Goal: Information Seeking & Learning: Learn about a topic

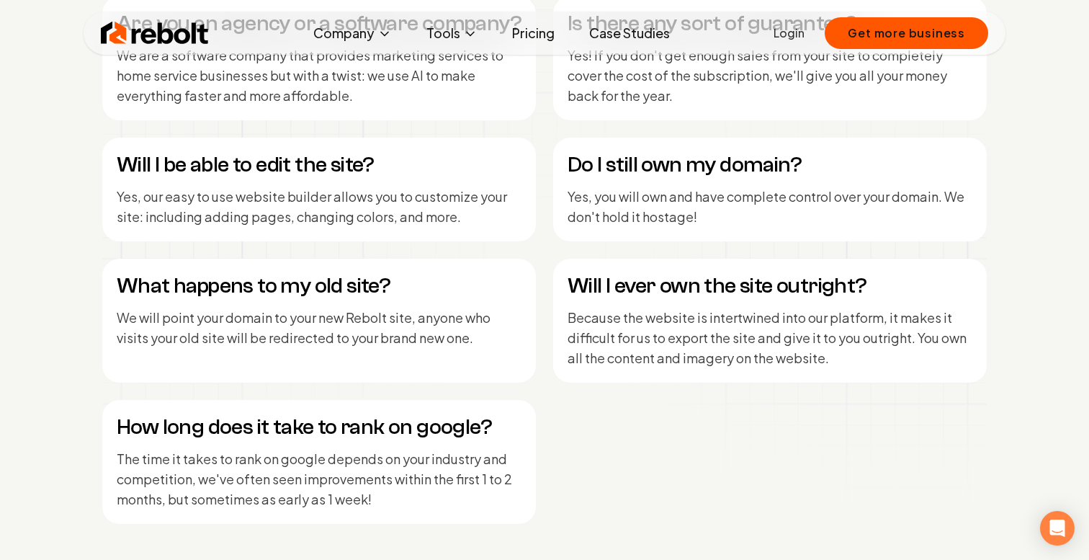
scroll to position [6056, 0]
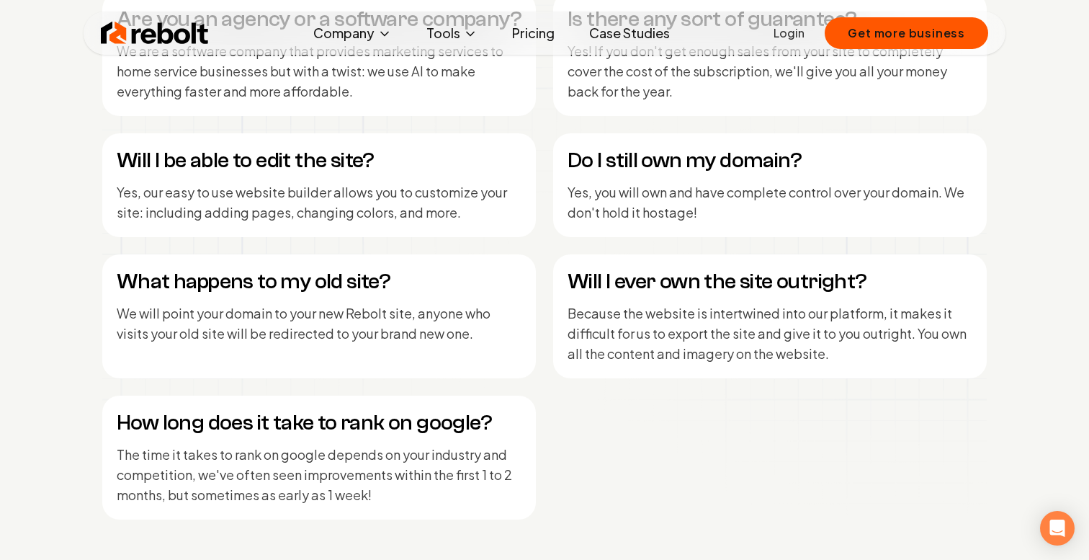
click at [638, 164] on h4 "Do I still own my domain?" at bounding box center [770, 161] width 405 height 26
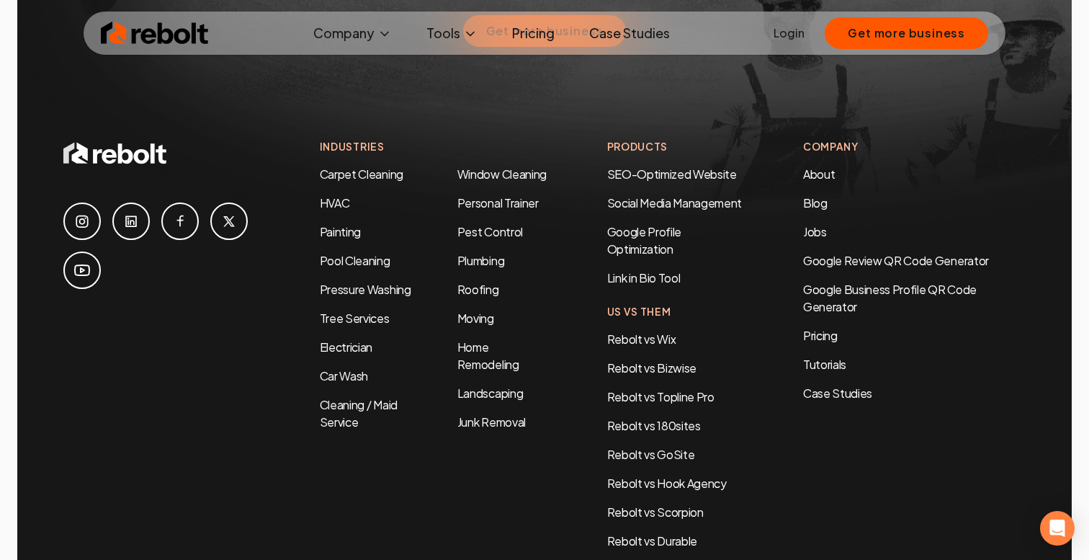
scroll to position [6901, 0]
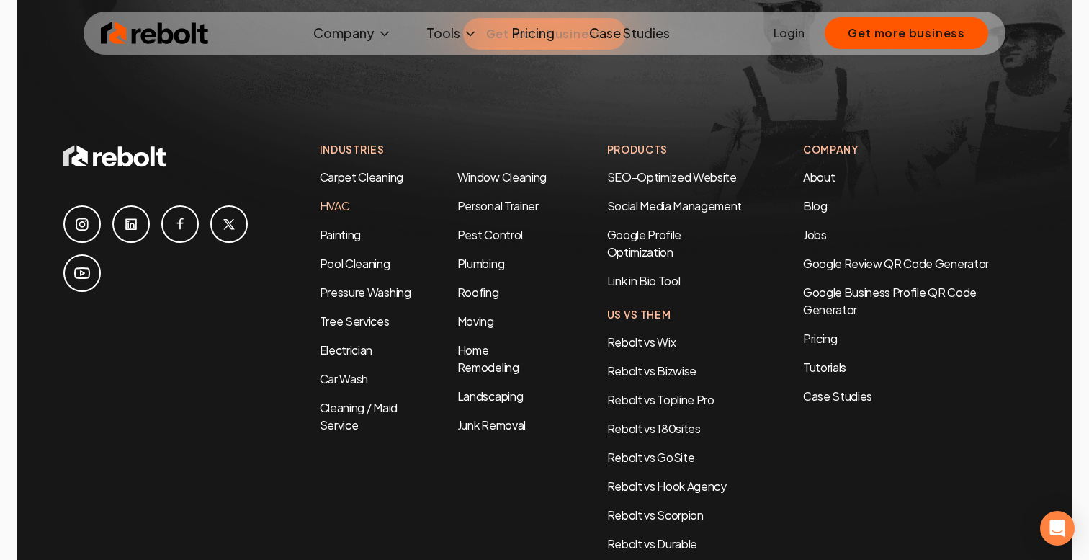
click at [334, 198] on link "HVAC" at bounding box center [335, 205] width 30 height 15
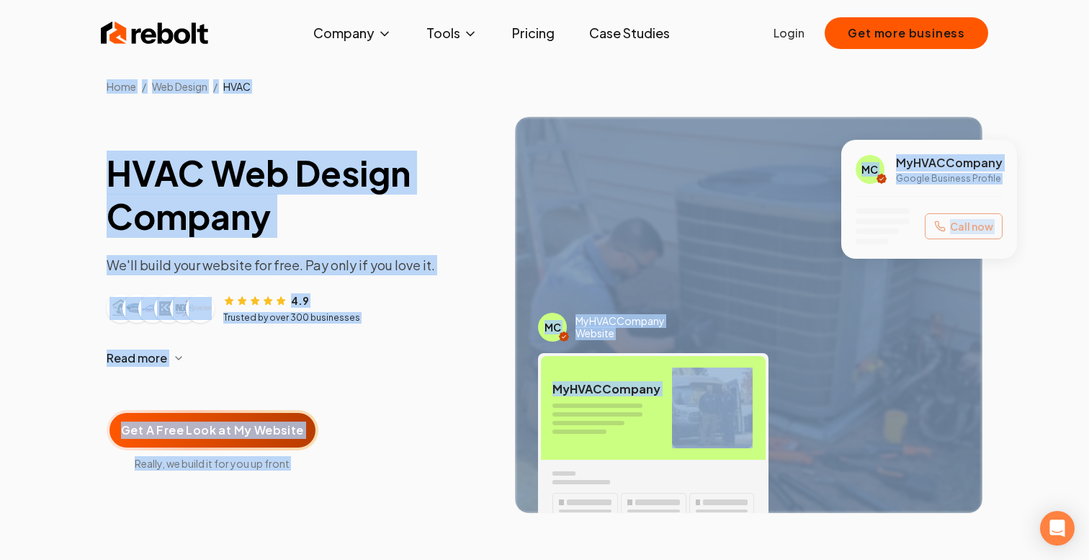
drag, startPoint x: 100, startPoint y: 68, endPoint x: 650, endPoint y: 353, distance: 619.0
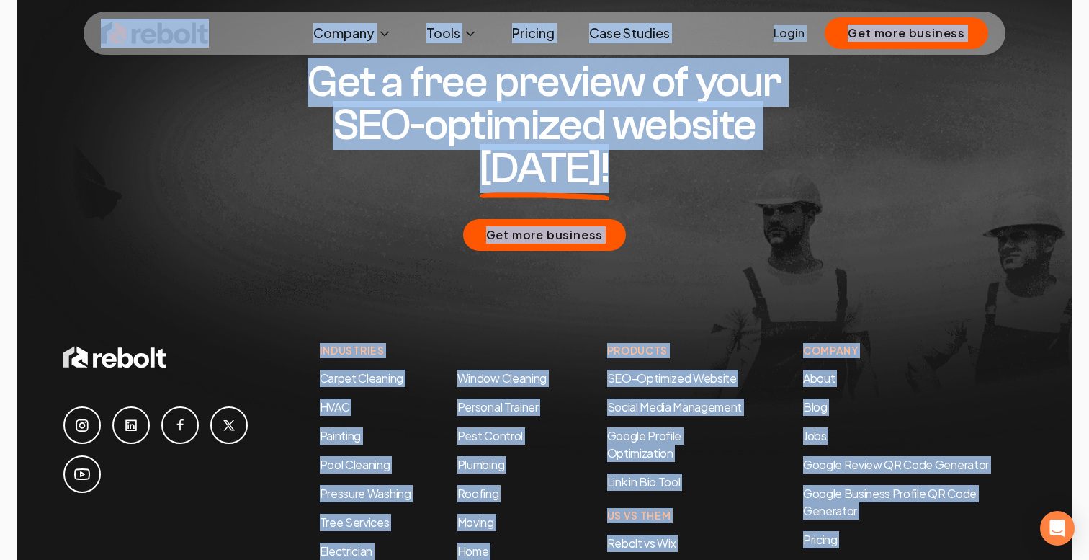
scroll to position [7172, 0]
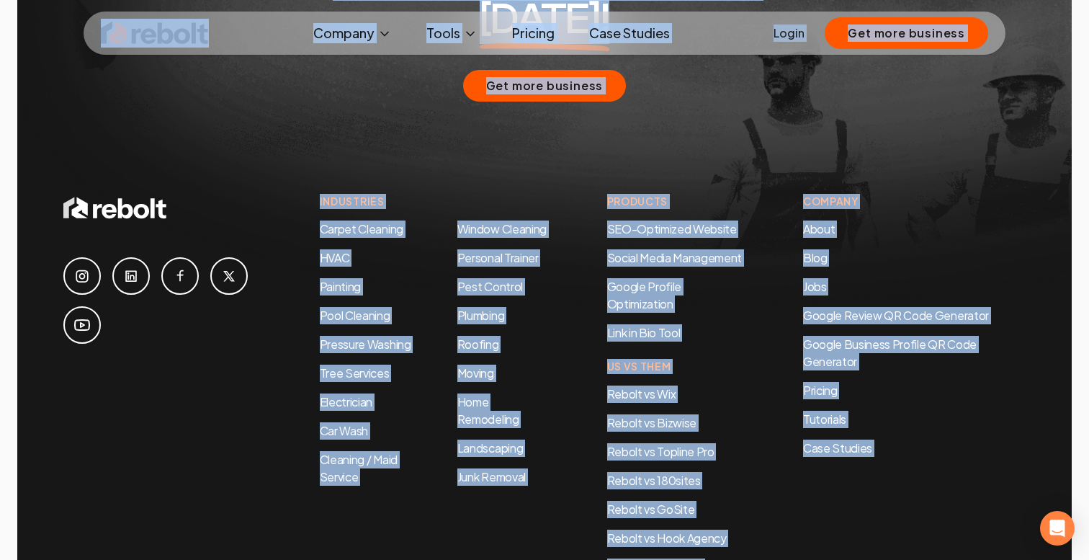
drag, startPoint x: 66, startPoint y: 28, endPoint x: 1027, endPoint y: 617, distance: 1126.3
copy div "Rebolt Company About Blog Jobs Tools Google Review QR Code Generator Google Bus…"
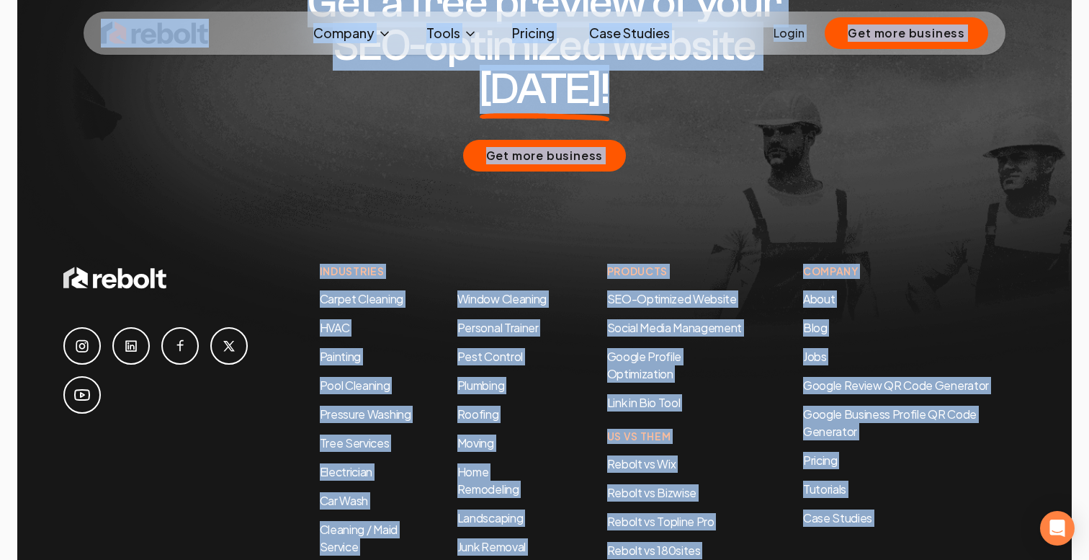
scroll to position [7105, 0]
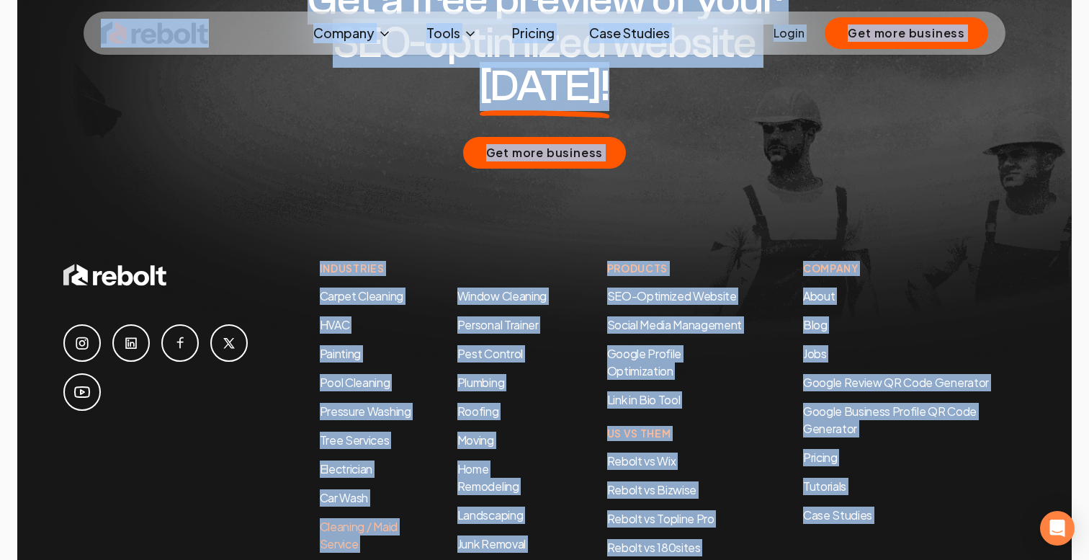
click at [347, 519] on link "Cleaning / Maid Service" at bounding box center [359, 535] width 78 height 32
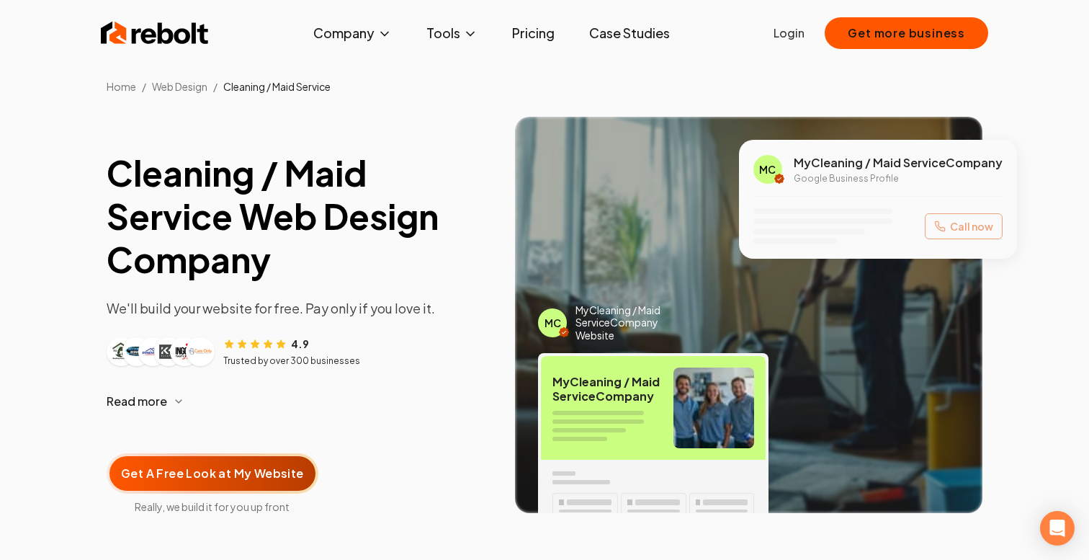
click at [411, 144] on div "Cleaning / Maid Service Web Design Company We'll build your website for free. P…" at bounding box center [545, 316] width 876 height 398
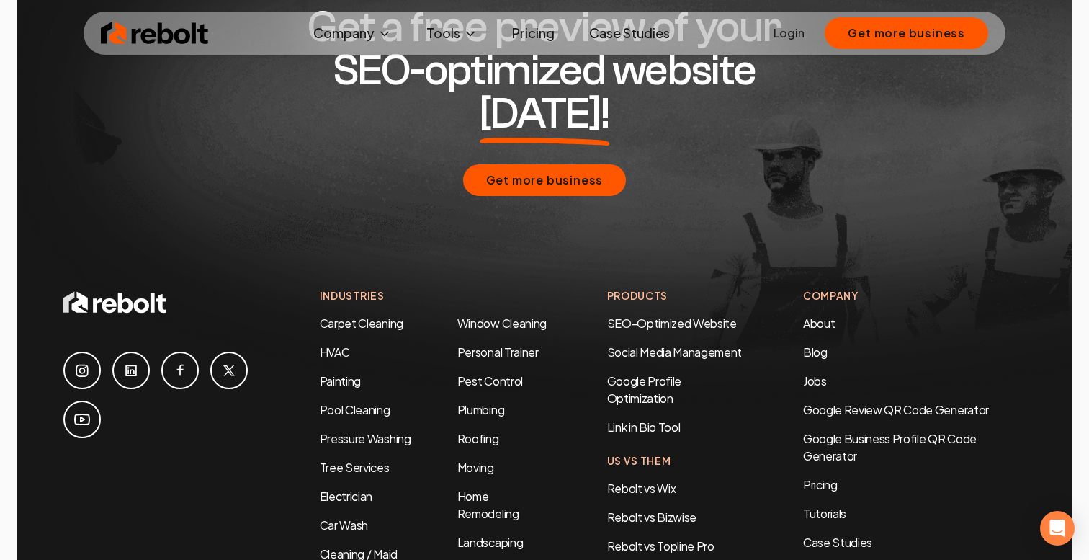
scroll to position [7271, 0]
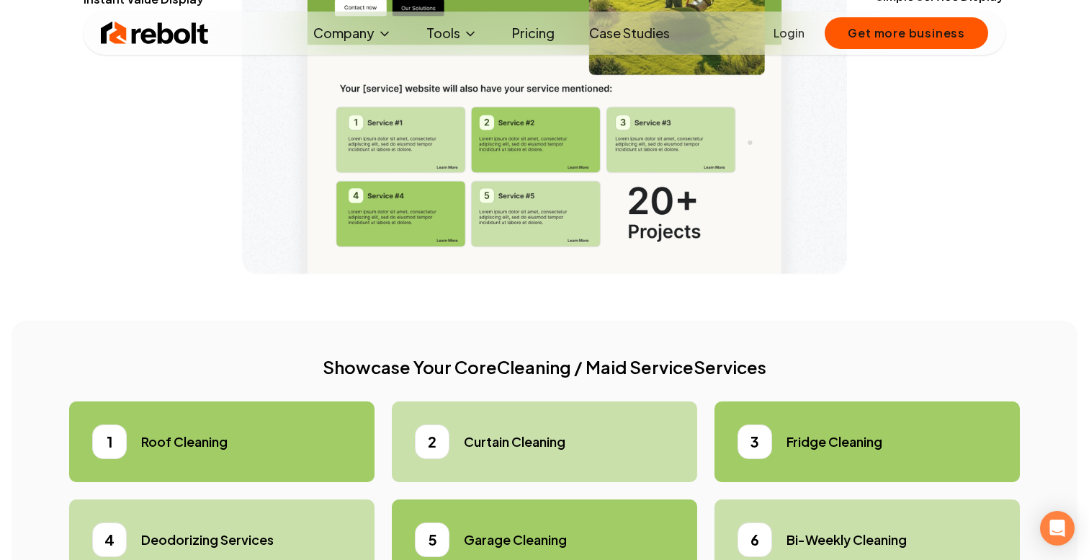
click at [434, 459] on div "2" at bounding box center [432, 441] width 35 height 35
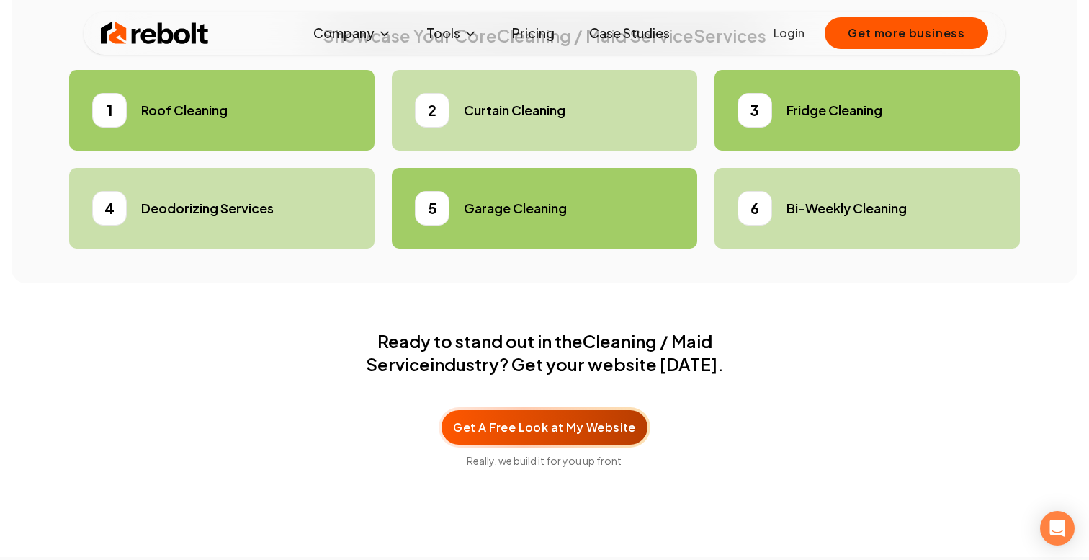
scroll to position [4311, 0]
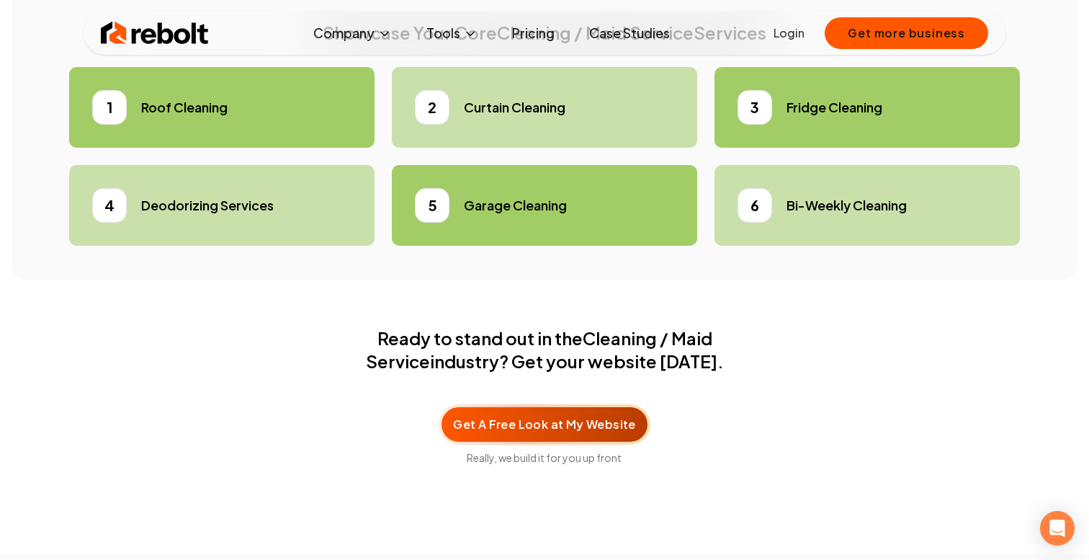
click at [460, 125] on div "2 Curtain Cleaning" at bounding box center [544, 107] width 259 height 35
click at [487, 117] on h5 "Curtain Cleaning" at bounding box center [515, 107] width 102 height 20
click at [305, 125] on div "1 Roof Cleaning" at bounding box center [221, 107] width 259 height 35
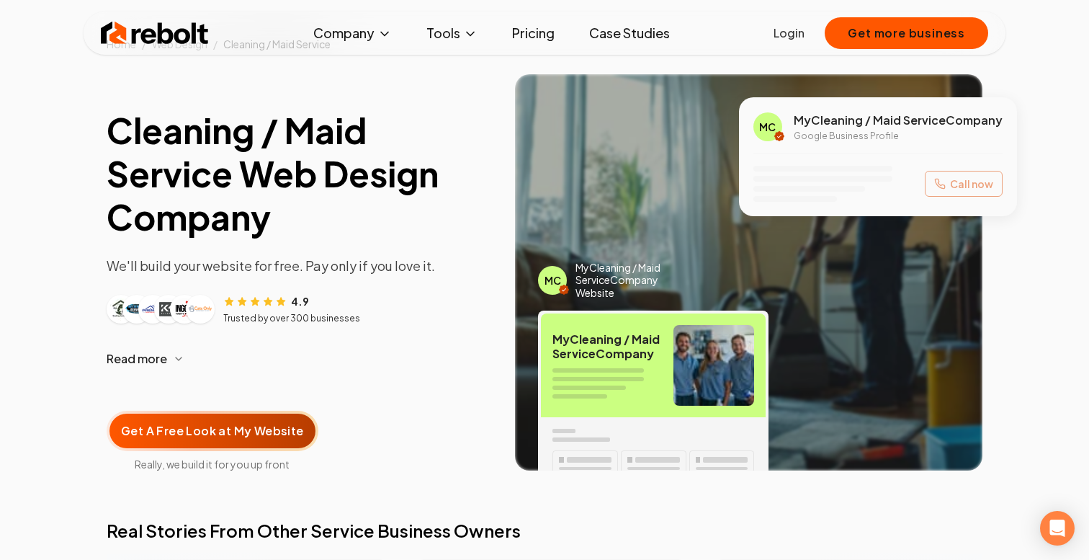
scroll to position [0, 0]
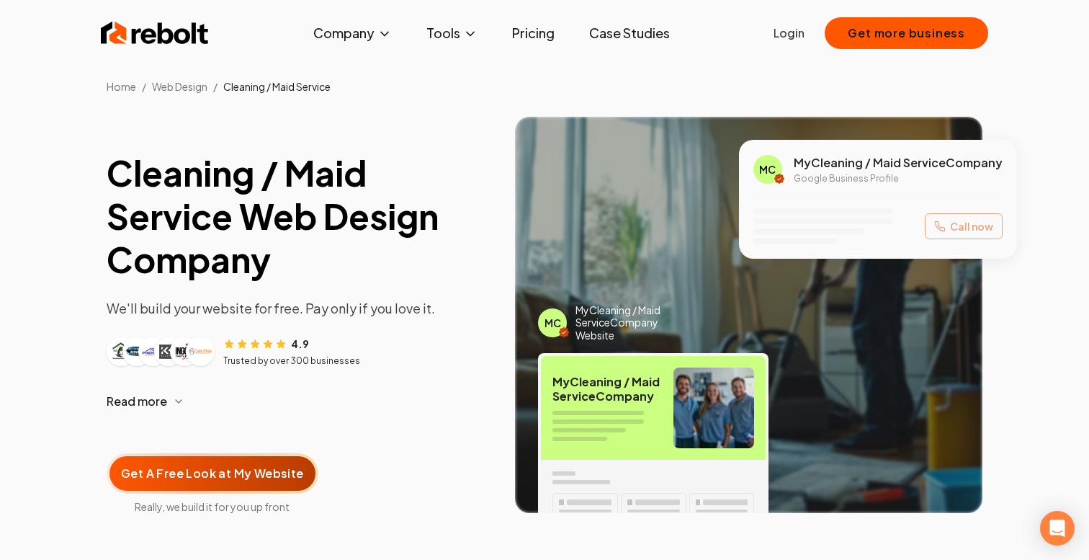
click at [593, 450] on div "My Cleaning / Maid Service Company" at bounding box center [653, 408] width 225 height 104
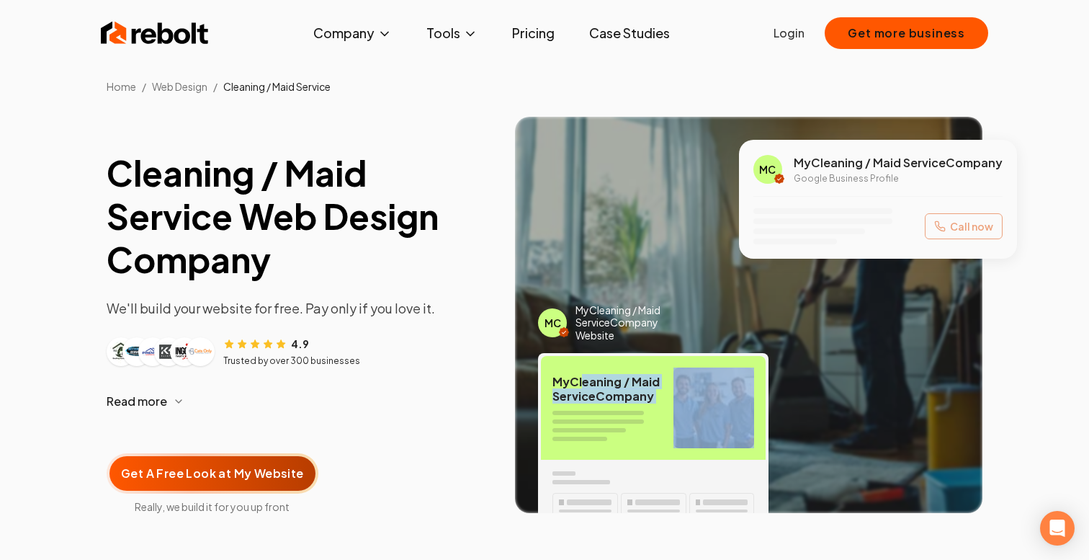
drag, startPoint x: 586, startPoint y: 388, endPoint x: 707, endPoint y: 439, distance: 132.3
click at [710, 444] on div "My Cleaning / Maid Service Company" at bounding box center [653, 408] width 225 height 104
click at [708, 434] on img at bounding box center [714, 407] width 81 height 81
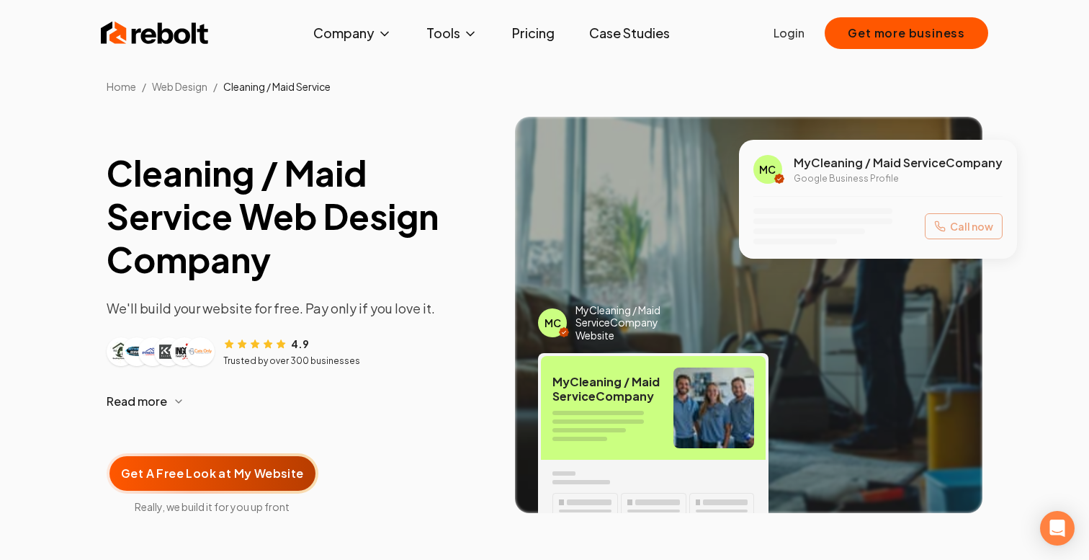
click at [965, 225] on div "Call now" at bounding box center [878, 226] width 249 height 36
click at [881, 157] on span "My Cleaning / Maid Service Company" at bounding box center [898, 162] width 209 height 17
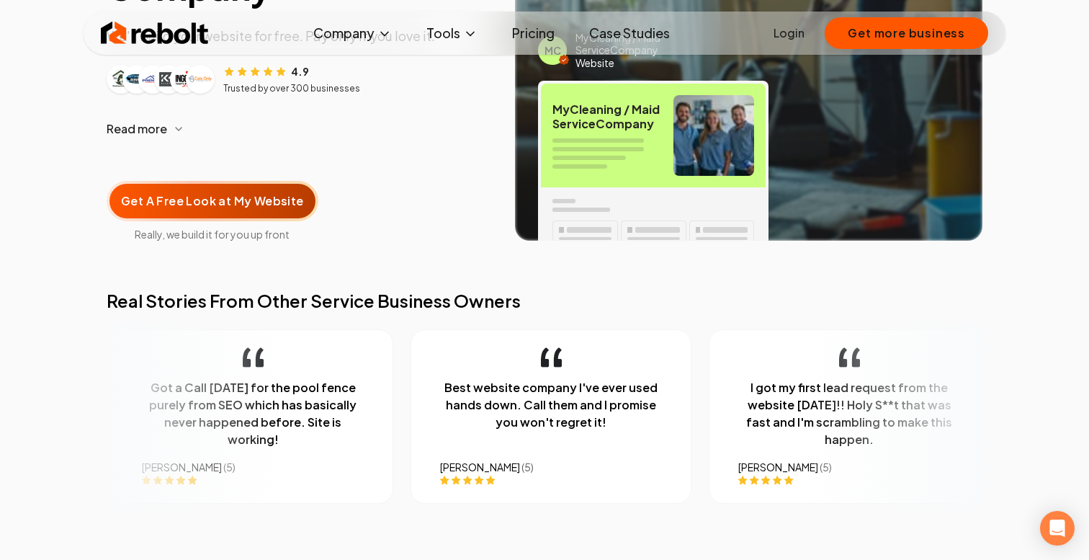
scroll to position [251, 0]
